Goal: Check status: Check status

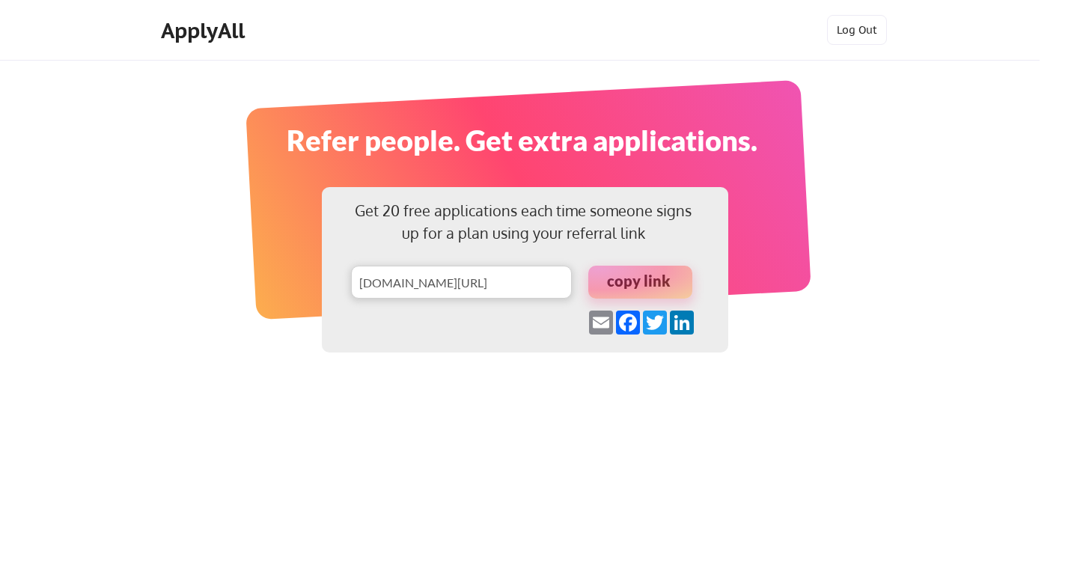
click at [570, 159] on div "Refer people. Get extra applications." at bounding box center [522, 140] width 704 height 43
click at [198, 37] on div "ApplyAll" at bounding box center [205, 30] width 88 height 25
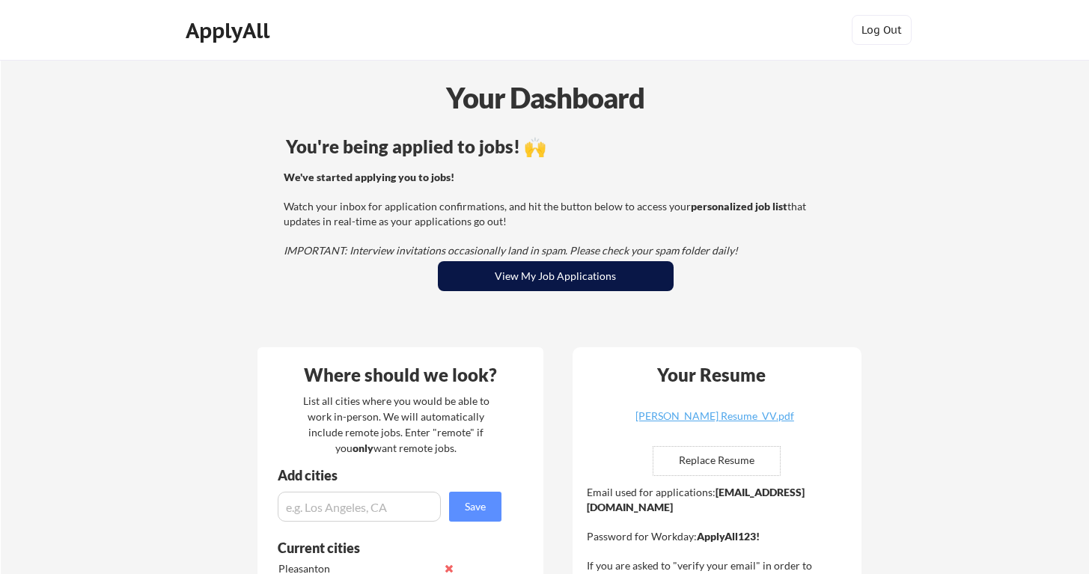
click at [479, 280] on button "View My Job Applications" at bounding box center [556, 276] width 236 height 30
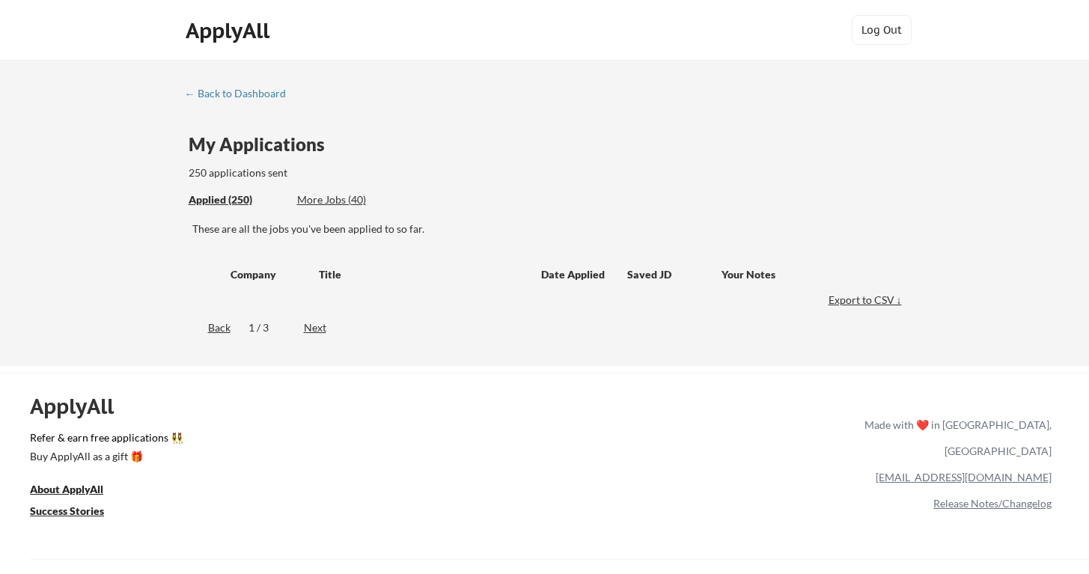
click at [240, 202] on div "Applied (250)" at bounding box center [237, 199] width 97 height 15
click at [216, 329] on div "Back" at bounding box center [208, 327] width 46 height 15
click at [231, 93] on div "← Back to Dashboard" at bounding box center [241, 93] width 112 height 10
